Goal: Information Seeking & Learning: Learn about a topic

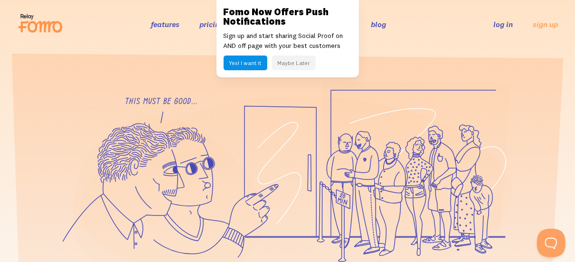
click at [437, 47] on header "features pricing 106+ integrations reviews blog log in sign up log in sign up" at bounding box center [287, 24] width 575 height 48
click at [288, 63] on button "Maybe Later" at bounding box center [294, 63] width 44 height 15
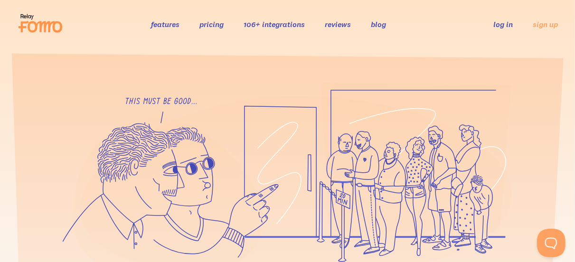
click at [208, 21] on link "pricing" at bounding box center [211, 23] width 24 height 9
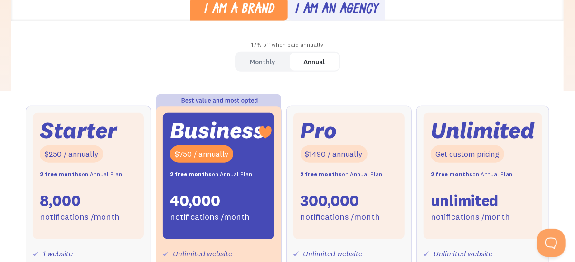
scroll to position [285, 0]
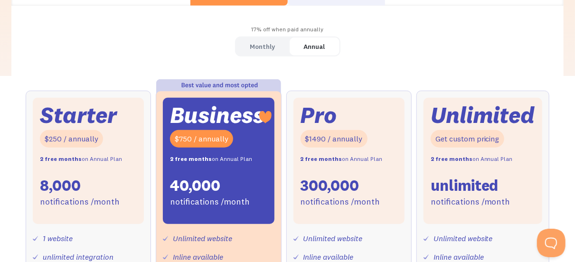
click at [263, 47] on div "Monthly" at bounding box center [262, 47] width 25 height 14
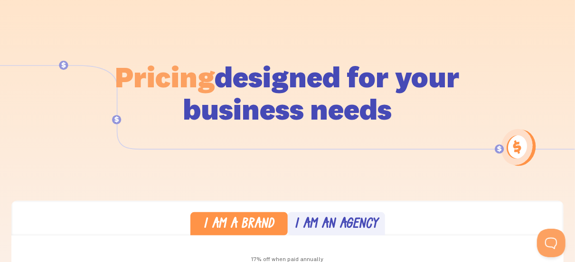
scroll to position [0, 0]
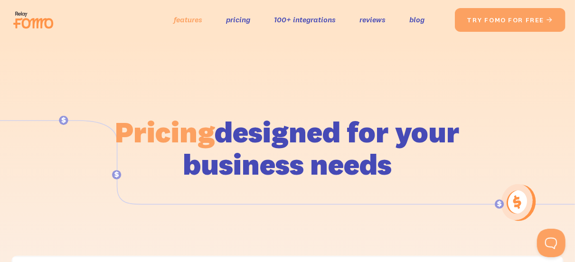
click at [189, 20] on link "features" at bounding box center [188, 20] width 28 height 14
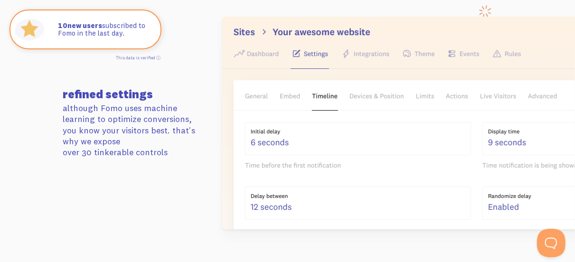
scroll to position [1566, 0]
